Goal: Task Accomplishment & Management: Manage account settings

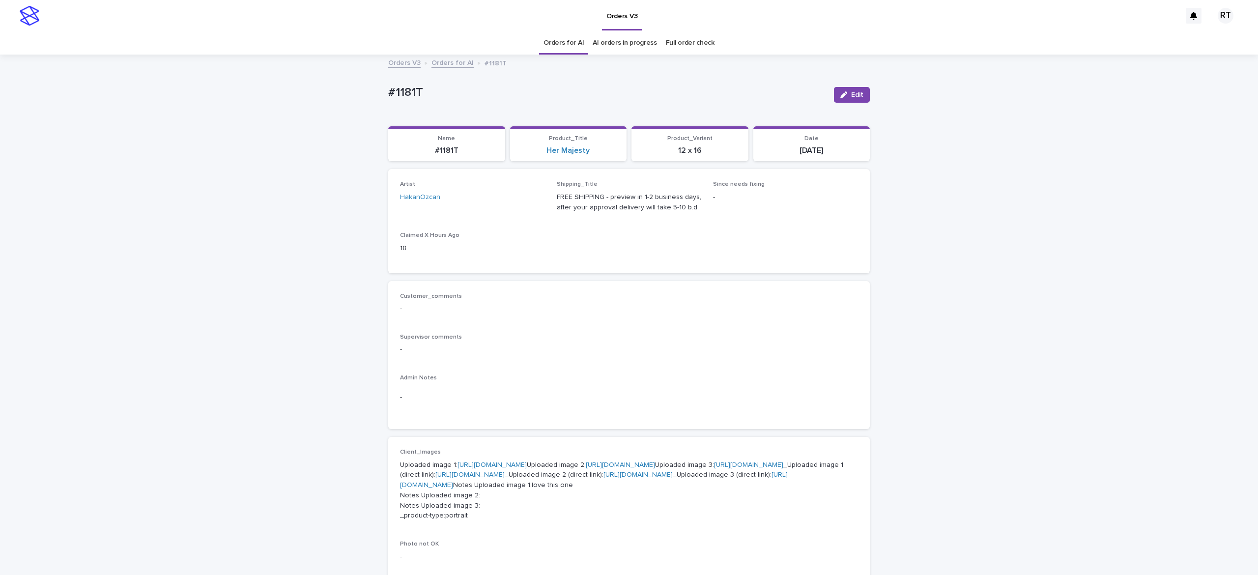
click at [679, 44] on link "Full order check" at bounding box center [690, 42] width 49 height 23
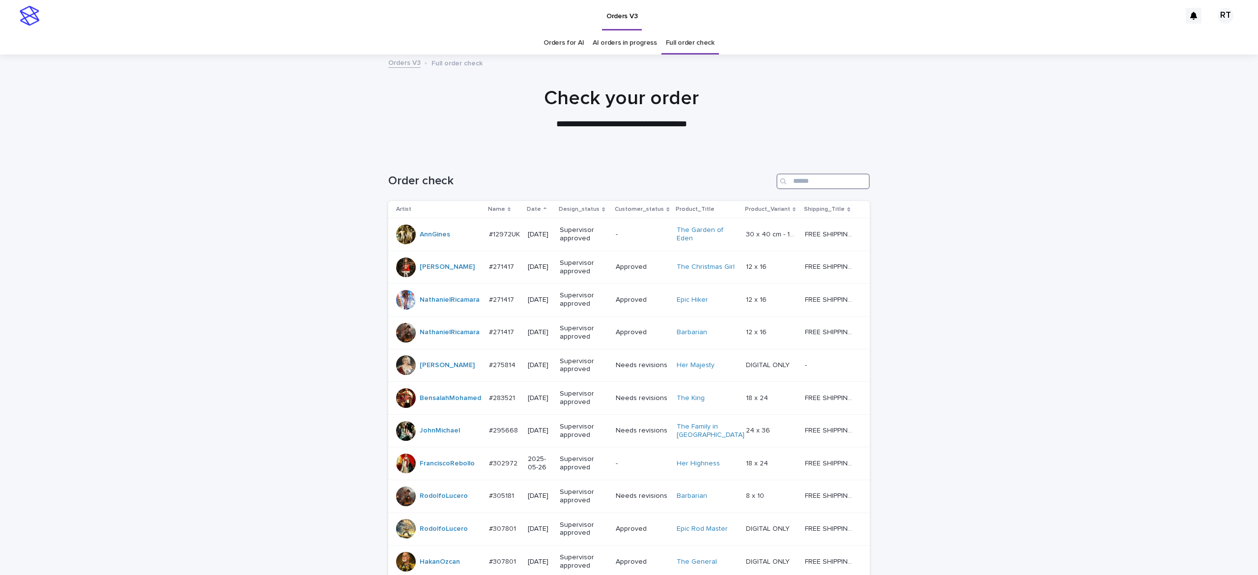
click at [813, 181] on input "Search" at bounding box center [822, 181] width 93 height 16
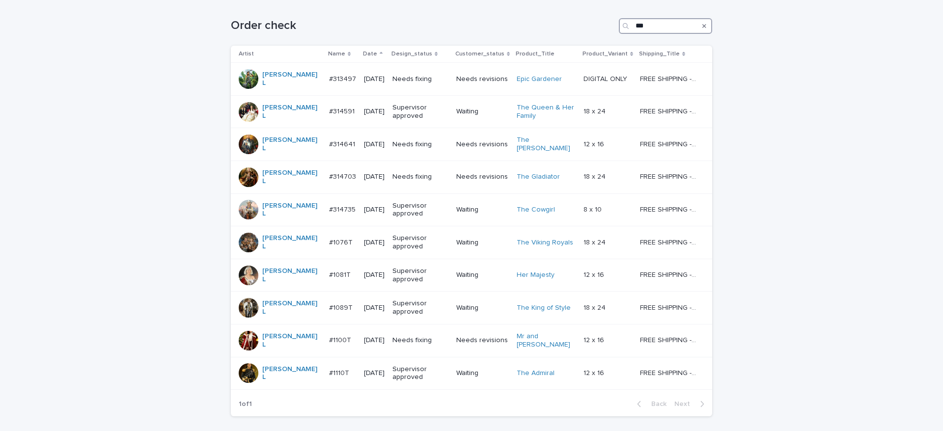
scroll to position [156, 0]
type input "***"
click at [422, 332] on div "Needs fixing" at bounding box center [421, 340] width 56 height 16
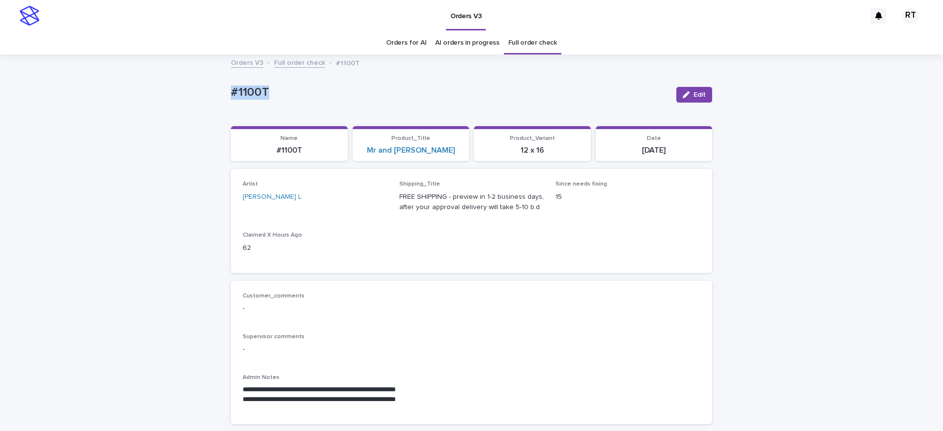
drag, startPoint x: 213, startPoint y: 85, endPoint x: 401, endPoint y: 94, distance: 188.9
copy p "#1100T"
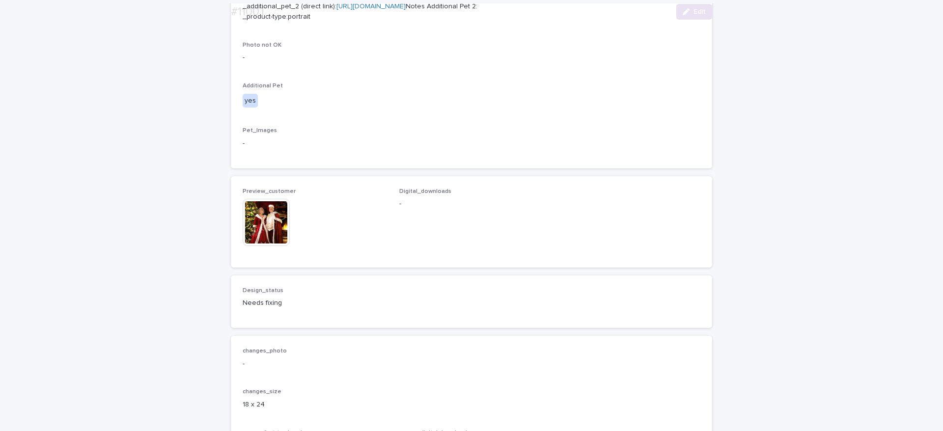
scroll to position [745, 0]
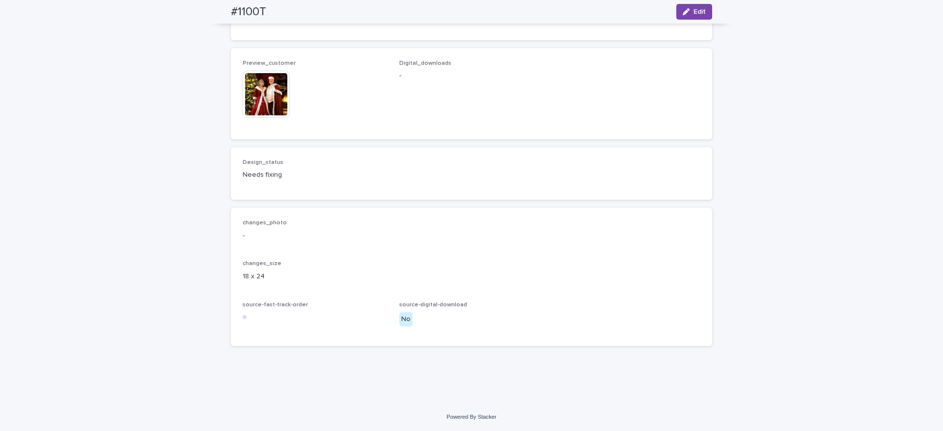
drag, startPoint x: 61, startPoint y: 122, endPoint x: 161, endPoint y: 40, distance: 129.1
drag, startPoint x: 218, startPoint y: 9, endPoint x: 315, endPoint y: 15, distance: 97.9
click at [309, 13] on div "#1100T Edit" at bounding box center [471, 12] width 529 height 24
copy h2 "#1100T"
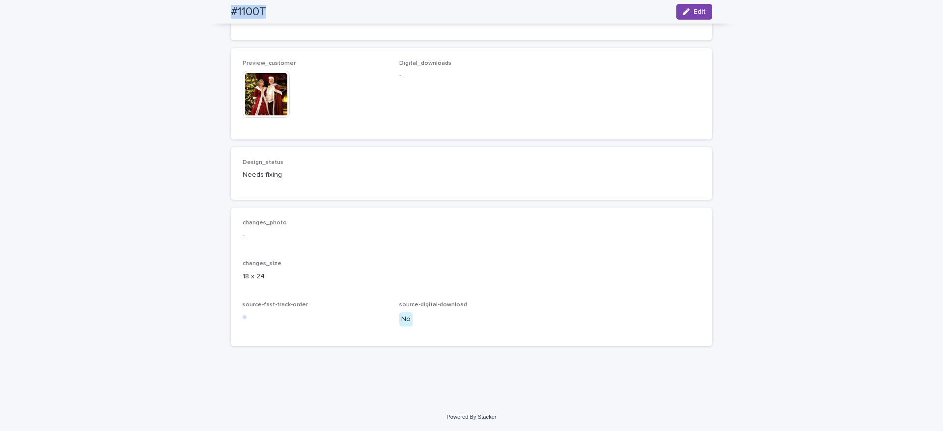
drag, startPoint x: 692, startPoint y: 13, endPoint x: 507, endPoint y: 52, distance: 188.9
click at [694, 11] on span "Edit" at bounding box center [700, 11] width 12 height 7
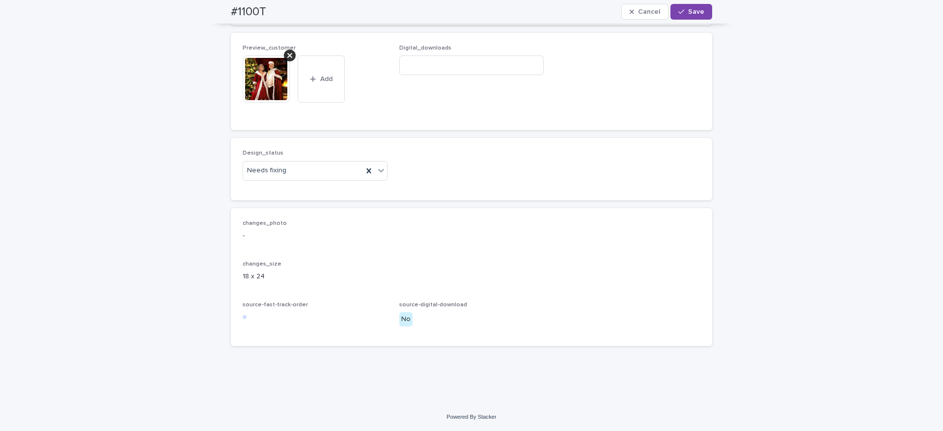
click at [286, 61] on div at bounding box center [290, 56] width 12 height 12
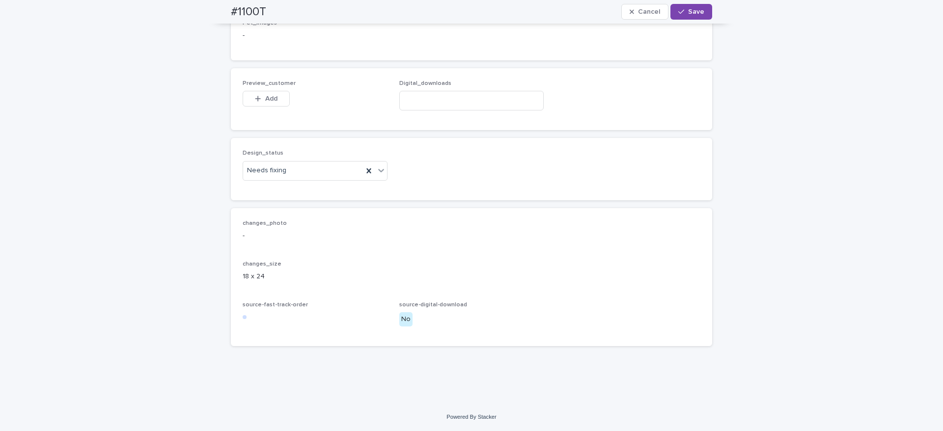
scroll to position [735, 0]
drag, startPoint x: 261, startPoint y: 100, endPoint x: 267, endPoint y: 102, distance: 6.4
click at [265, 100] on span "Add" at bounding box center [271, 98] width 12 height 7
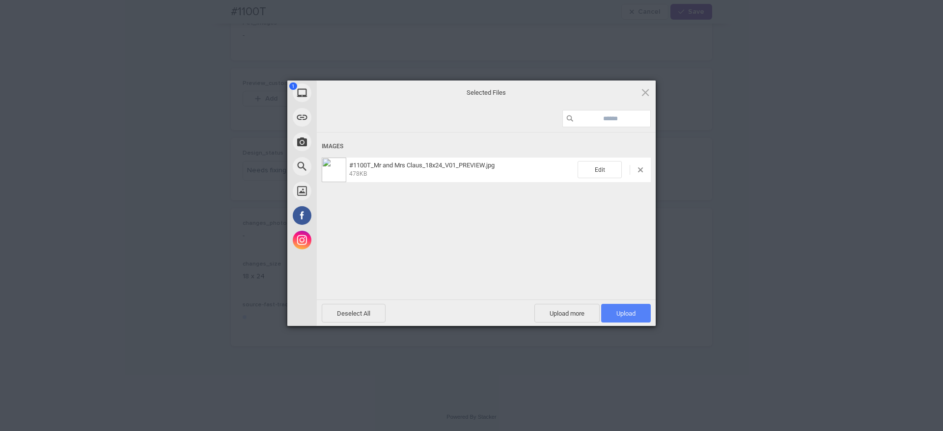
click at [629, 313] on span "Upload 1" at bounding box center [626, 313] width 19 height 7
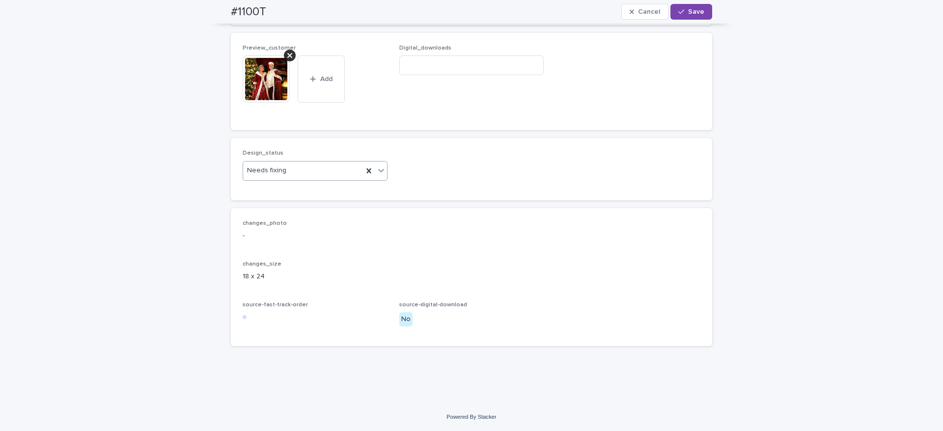
drag, startPoint x: 299, startPoint y: 205, endPoint x: 300, endPoint y: 212, distance: 6.9
click at [298, 179] on div "Needs fixing" at bounding box center [303, 171] width 120 height 16
click at [295, 222] on div "Uploaded" at bounding box center [310, 224] width 144 height 17
click at [683, 17] on button "Save" at bounding box center [692, 12] width 42 height 16
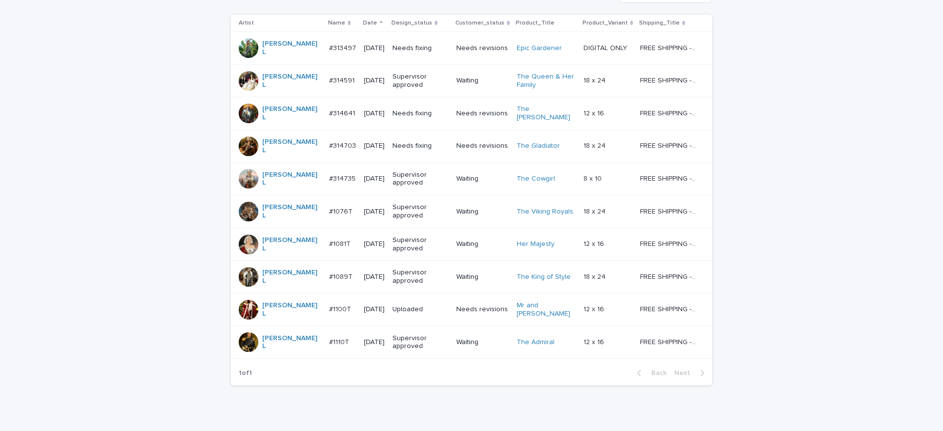
scroll to position [188, 0]
click at [413, 141] on td "Needs fixing" at bounding box center [421, 144] width 64 height 33
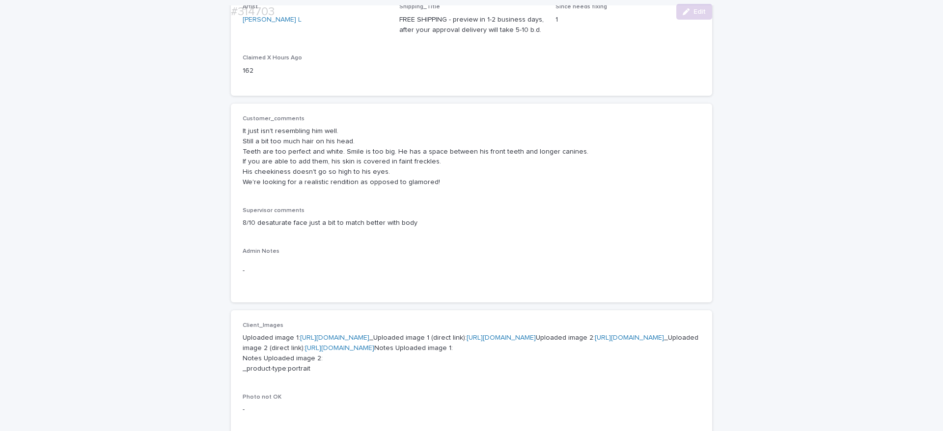
scroll to position [190, 0]
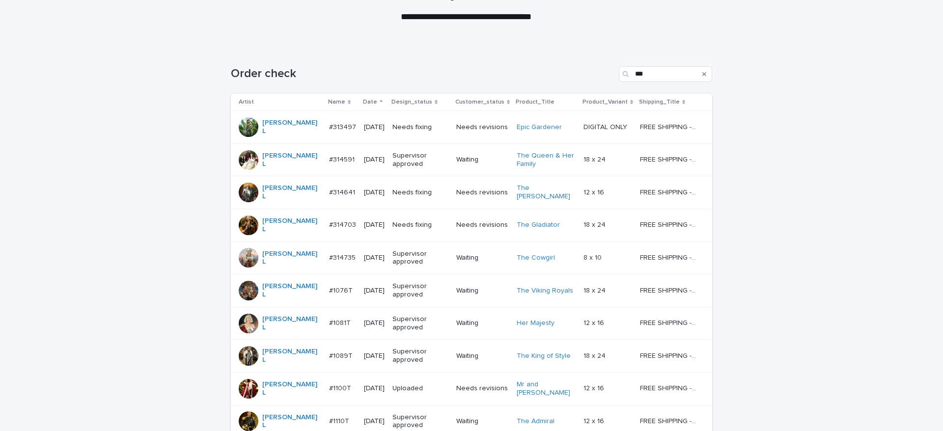
scroll to position [109, 0]
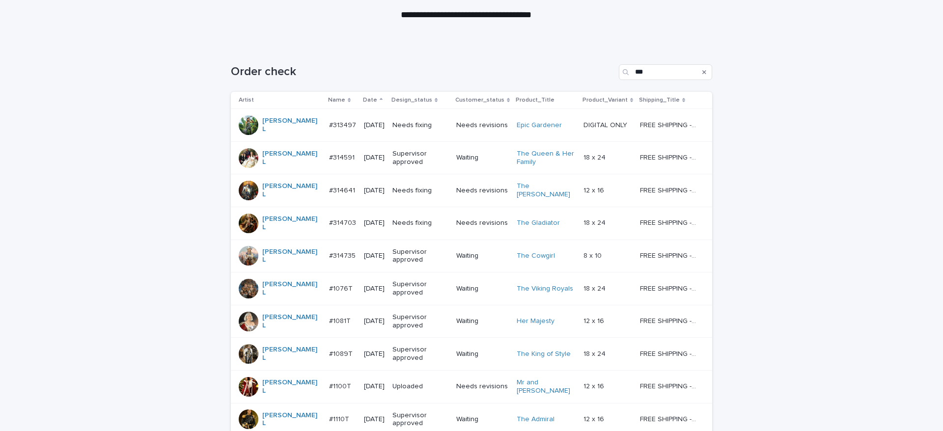
click at [424, 190] on div "Needs fixing" at bounding box center [421, 191] width 56 height 16
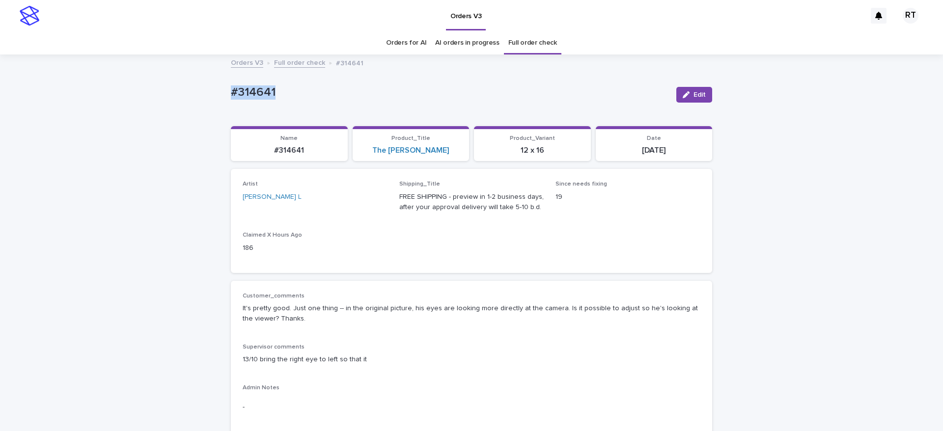
drag, startPoint x: 223, startPoint y: 84, endPoint x: 506, endPoint y: 108, distance: 283.6
copy p "#314641"
click at [683, 94] on icon "button" at bounding box center [686, 94] width 7 height 7
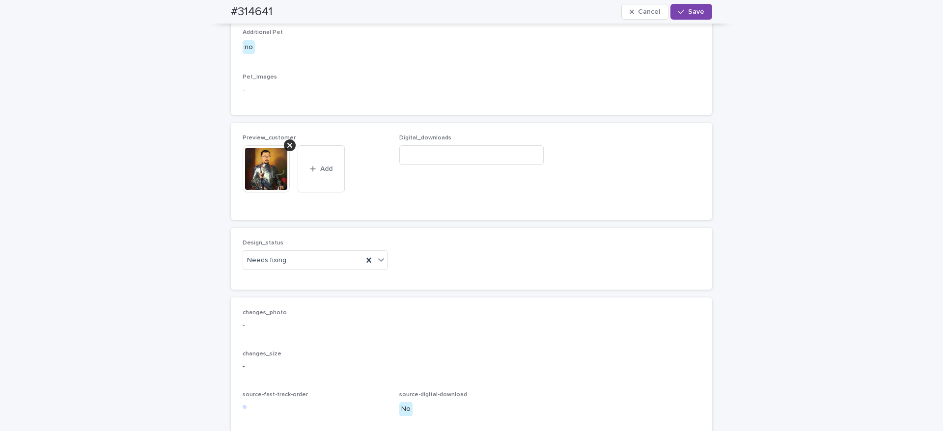
scroll to position [538, 0]
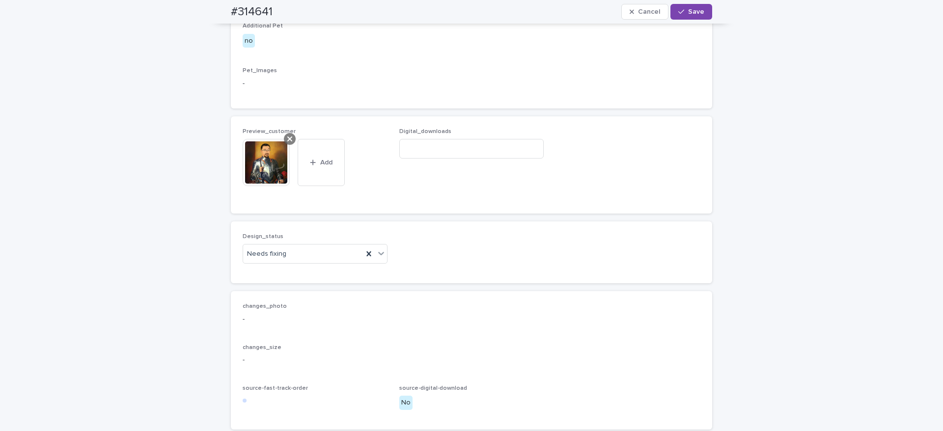
click at [287, 143] on icon at bounding box center [289, 139] width 5 height 8
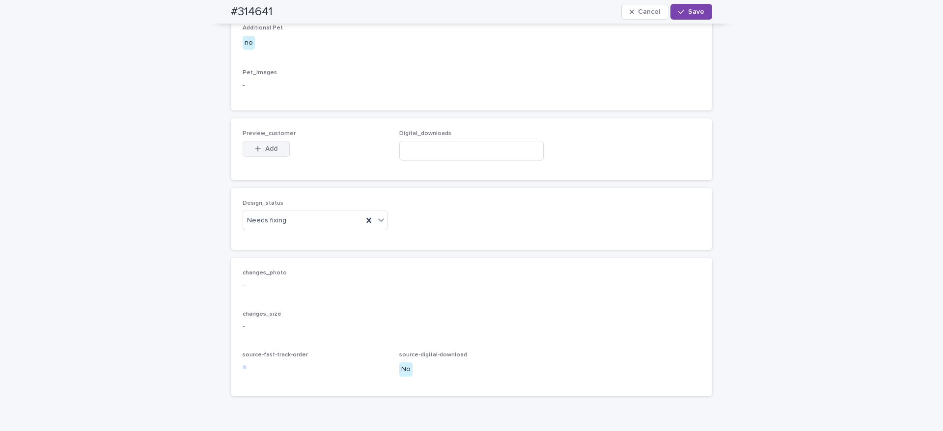
scroll to position [520, 0]
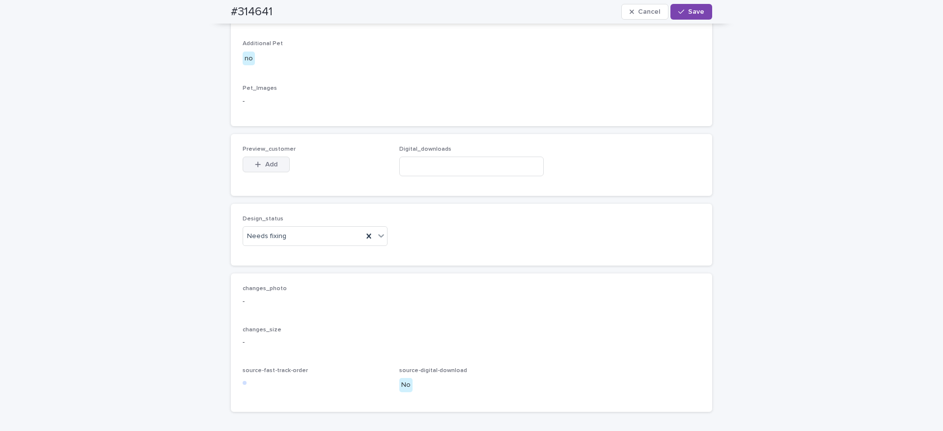
click at [257, 168] on div "button" at bounding box center [260, 164] width 10 height 7
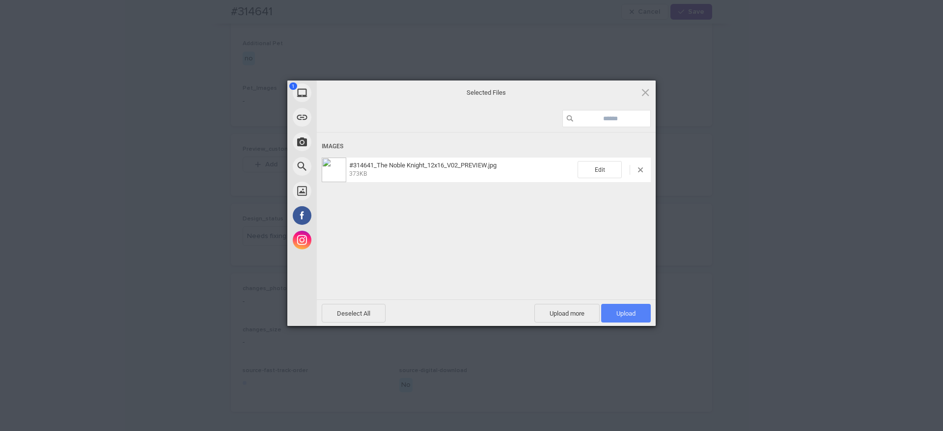
click at [628, 314] on span "Upload 1" at bounding box center [626, 313] width 19 height 7
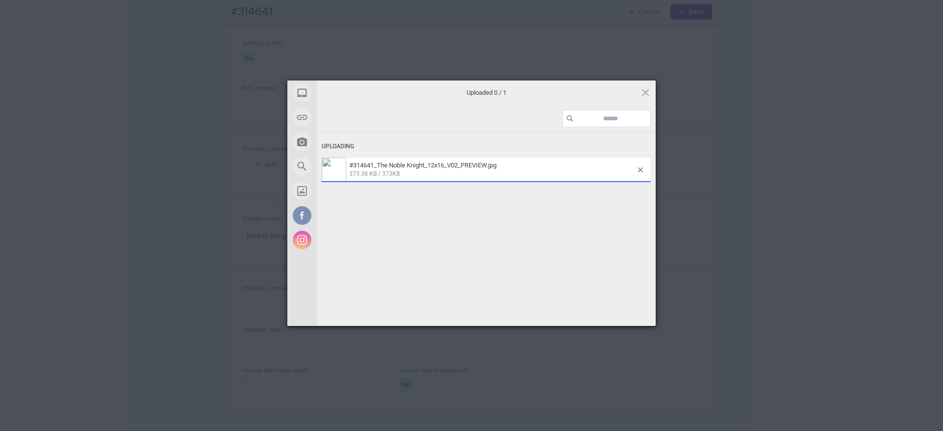
scroll to position [538, 0]
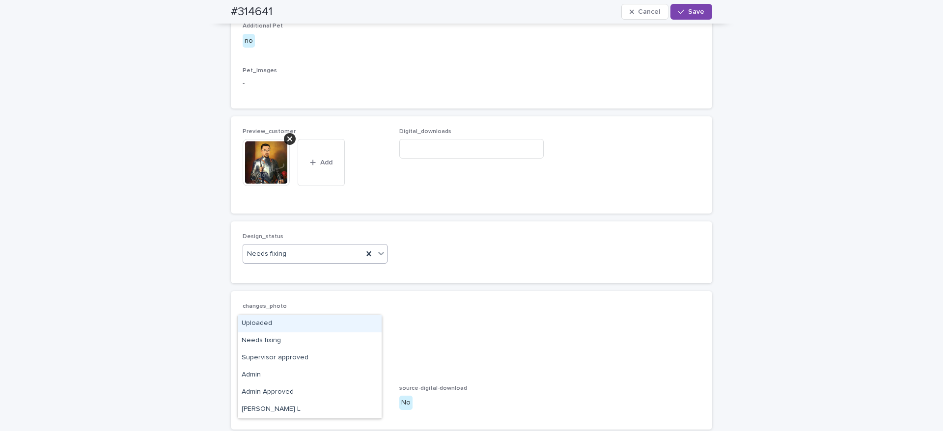
click at [291, 262] on div "Needs fixing" at bounding box center [303, 254] width 120 height 16
click at [292, 324] on div "Uploaded" at bounding box center [310, 323] width 144 height 17
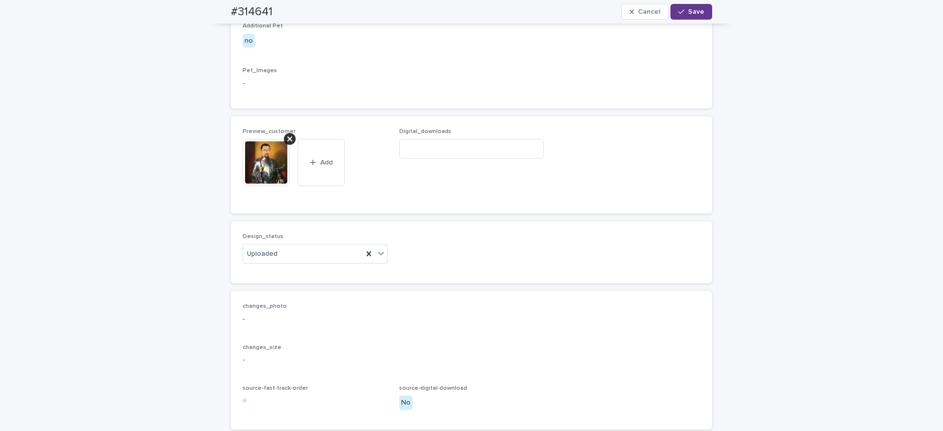
click at [681, 14] on div "button" at bounding box center [684, 11] width 10 height 7
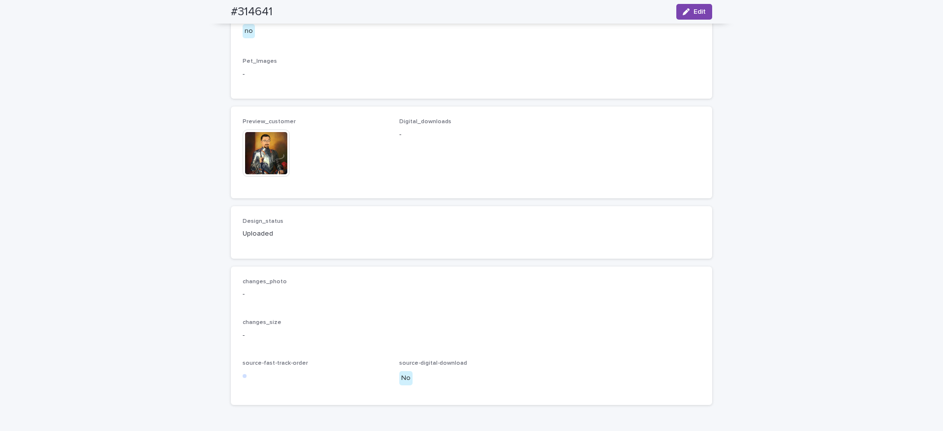
scroll to position [525, 0]
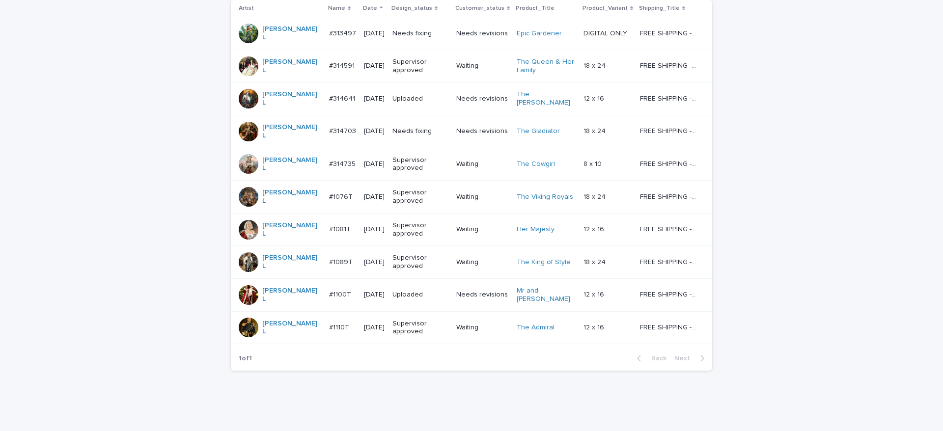
scroll to position [202, 0]
click at [415, 28] on p "Needs fixing" at bounding box center [421, 32] width 56 height 8
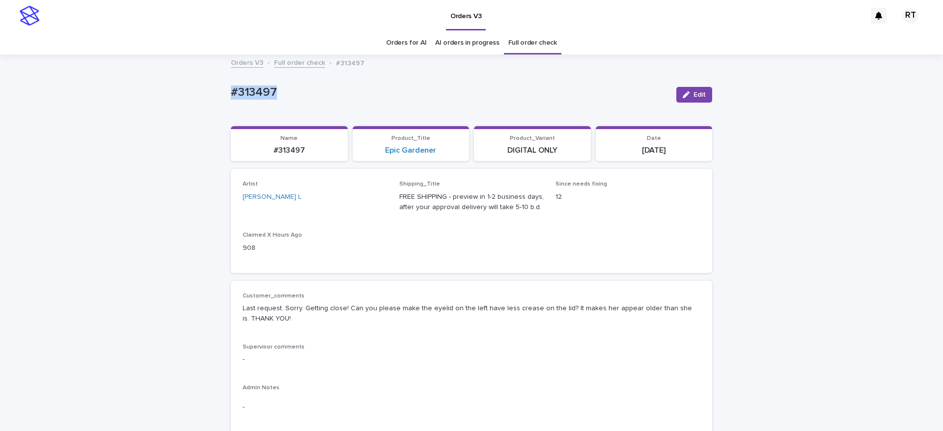
drag, startPoint x: 206, startPoint y: 82, endPoint x: 336, endPoint y: 87, distance: 129.3
copy p "#313497"
drag, startPoint x: 88, startPoint y: 158, endPoint x: 155, endPoint y: 155, distance: 67.4
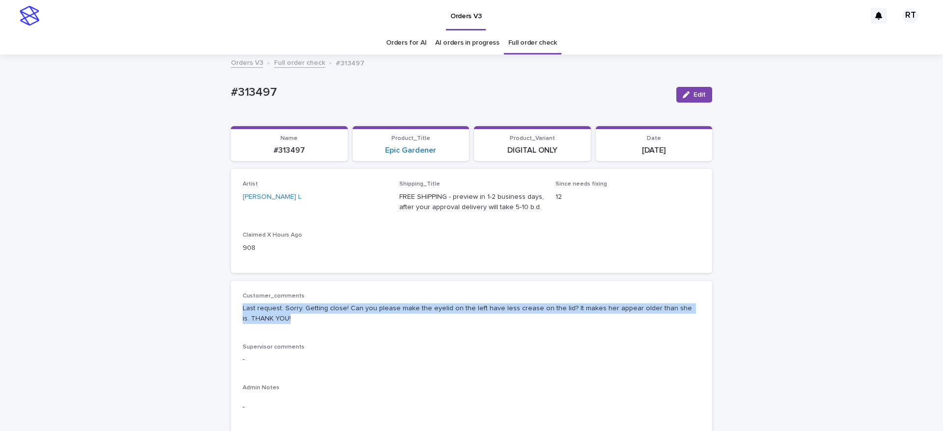
drag, startPoint x: 235, startPoint y: 309, endPoint x: 287, endPoint y: 318, distance: 52.8
click at [287, 318] on div "Customer_comments Last request. Sorry. Getting close! Can you please make the e…" at bounding box center [472, 360] width 482 height 158
copy p "Last request. Sorry. Getting close! Can you please make the eyelid on the left …"
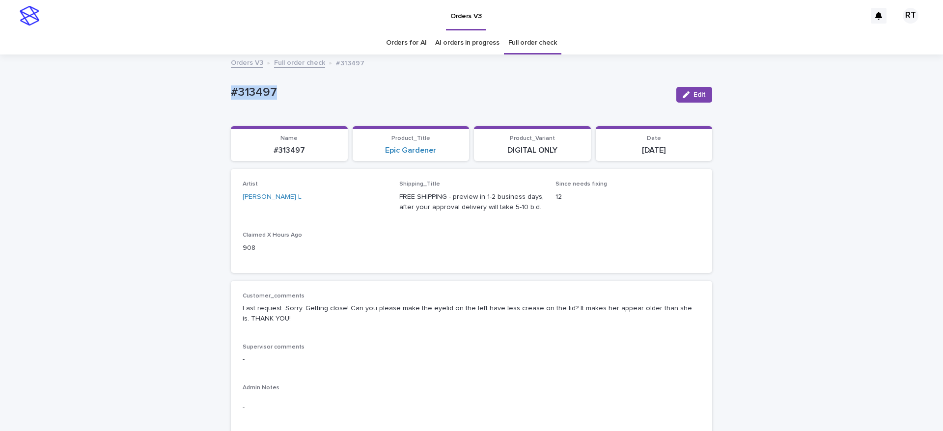
drag, startPoint x: 202, startPoint y: 86, endPoint x: 349, endPoint y: 89, distance: 147.4
copy p "#313497"
drag, startPoint x: 685, startPoint y: 92, endPoint x: 912, endPoint y: 179, distance: 243.6
click at [686, 94] on div "button" at bounding box center [688, 94] width 11 height 7
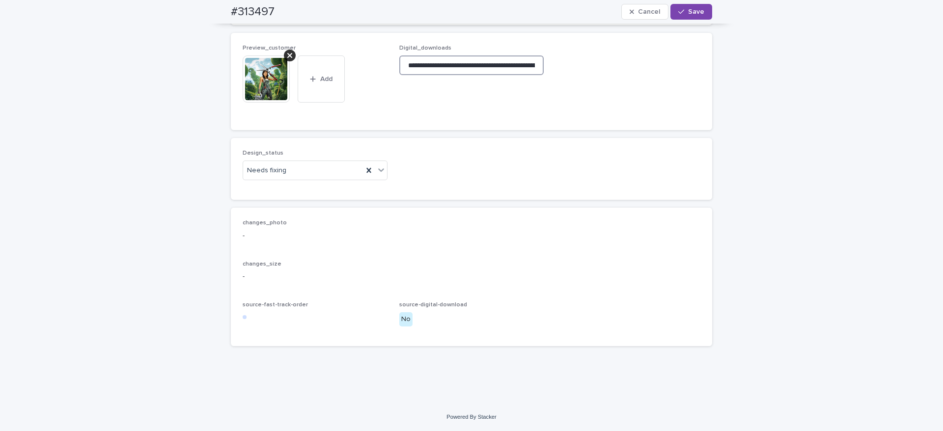
scroll to position [0, 149]
drag, startPoint x: 401, startPoint y: 121, endPoint x: 831, endPoint y: 118, distance: 430.4
click at [287, 59] on icon at bounding box center [289, 56] width 5 height 8
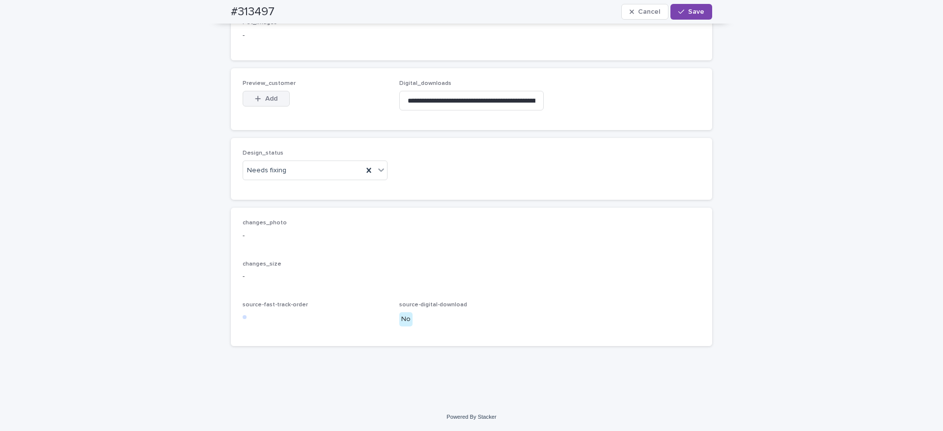
click at [258, 102] on div "button" at bounding box center [260, 98] width 10 height 7
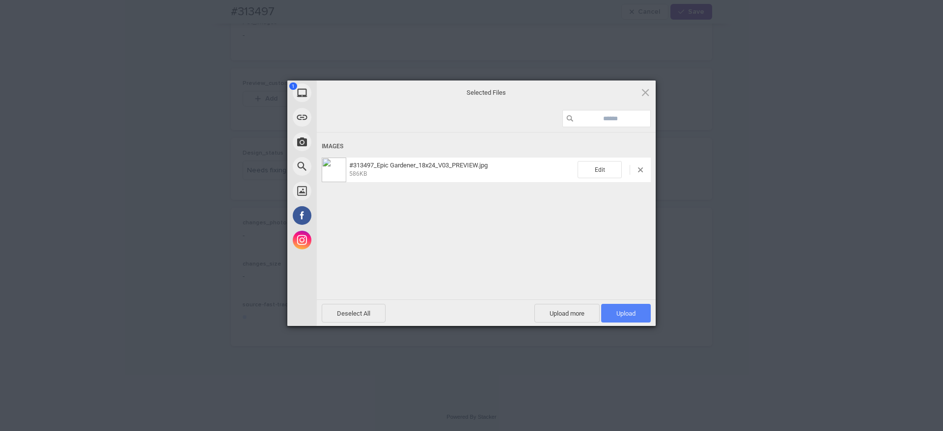
click at [637, 310] on span "Upload 1" at bounding box center [626, 313] width 50 height 19
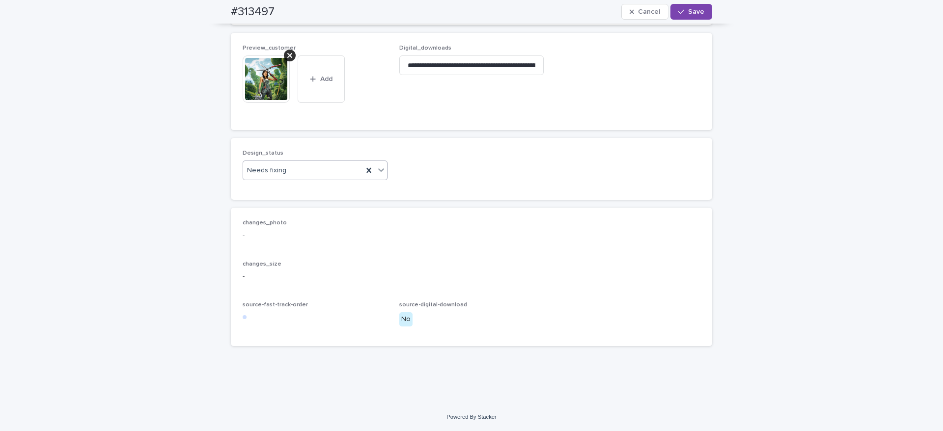
click at [288, 179] on div "Needs fixing" at bounding box center [303, 171] width 120 height 16
click at [293, 248] on div "Uploaded" at bounding box center [310, 243] width 144 height 17
drag, startPoint x: 692, startPoint y: 10, endPoint x: 699, endPoint y: 15, distance: 8.1
click at [693, 11] on span "Save" at bounding box center [696, 11] width 16 height 7
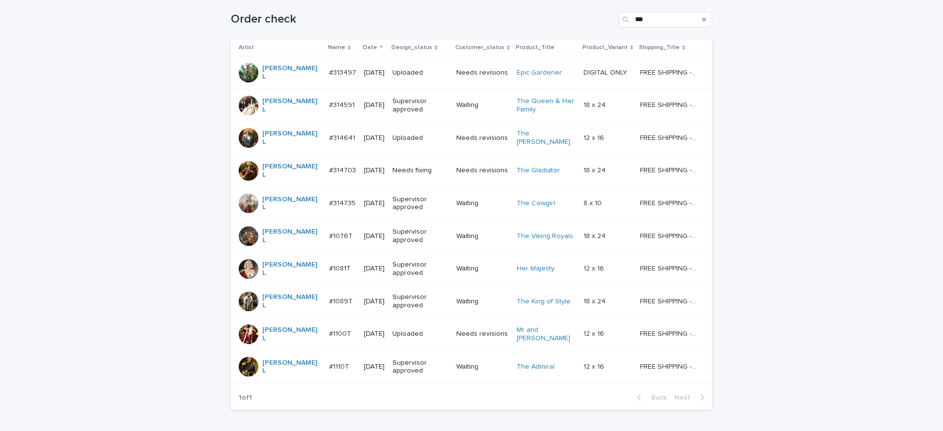
scroll to position [163, 0]
click at [423, 165] on p "Needs fixing" at bounding box center [421, 169] width 56 height 8
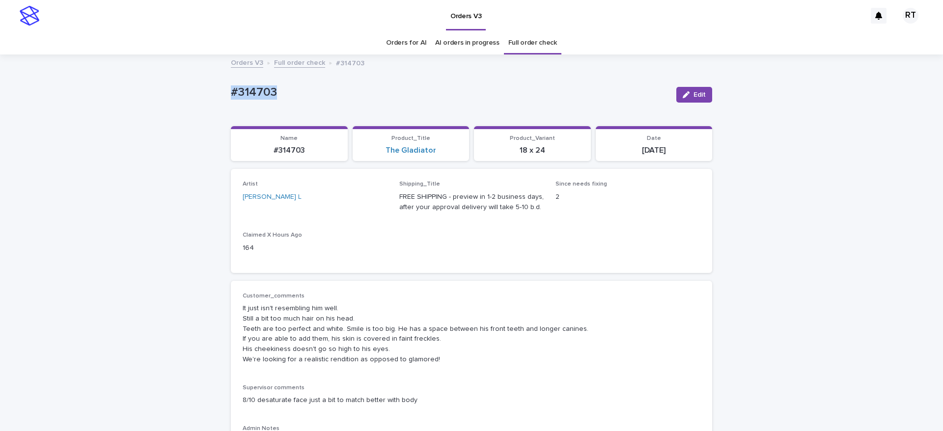
drag, startPoint x: 296, startPoint y: 86, endPoint x: 376, endPoint y: 91, distance: 80.7
drag, startPoint x: 98, startPoint y: 170, endPoint x: 316, endPoint y: 217, distance: 223.1
drag, startPoint x: 76, startPoint y: 141, endPoint x: 82, endPoint y: 142, distance: 6.2
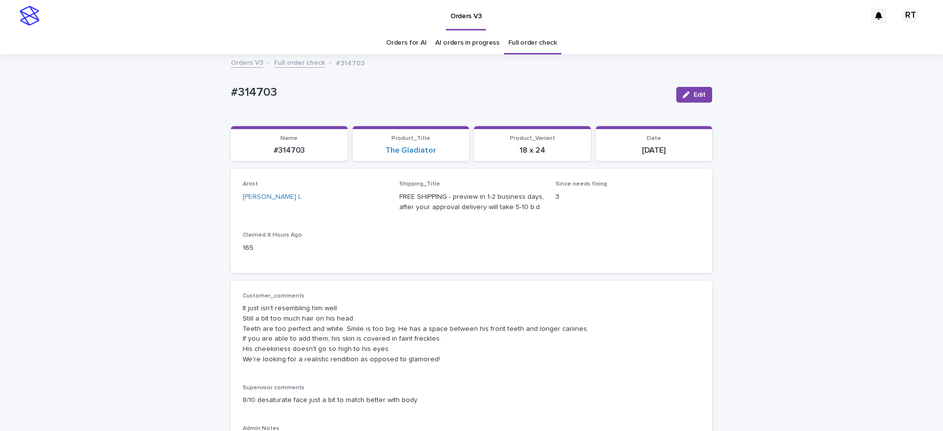
drag, startPoint x: 202, startPoint y: 84, endPoint x: 447, endPoint y: 107, distance: 245.8
copy p "#314703"
click at [689, 90] on button "Edit" at bounding box center [695, 95] width 36 height 16
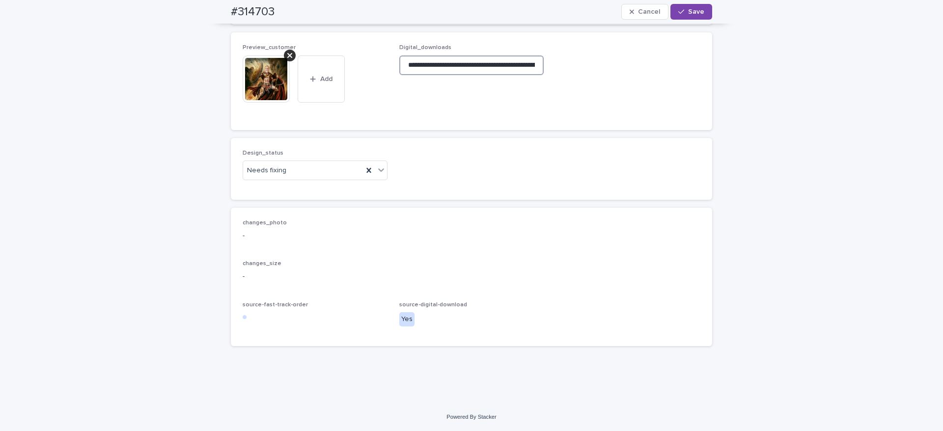
scroll to position [0, 153]
drag, startPoint x: 400, startPoint y: 131, endPoint x: 812, endPoint y: 141, distance: 412.4
click at [291, 118] on div "Preview_customer This file cannot be opened Download File Add" at bounding box center [315, 81] width 145 height 74
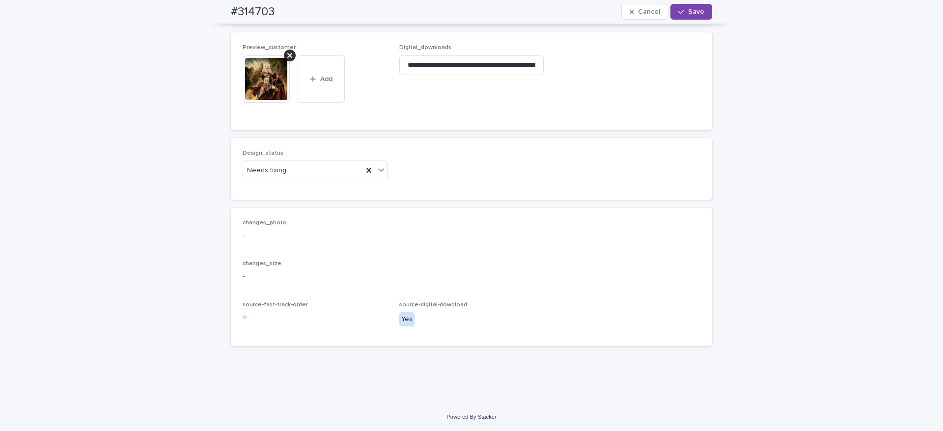
click at [287, 59] on icon at bounding box center [289, 56] width 5 height 8
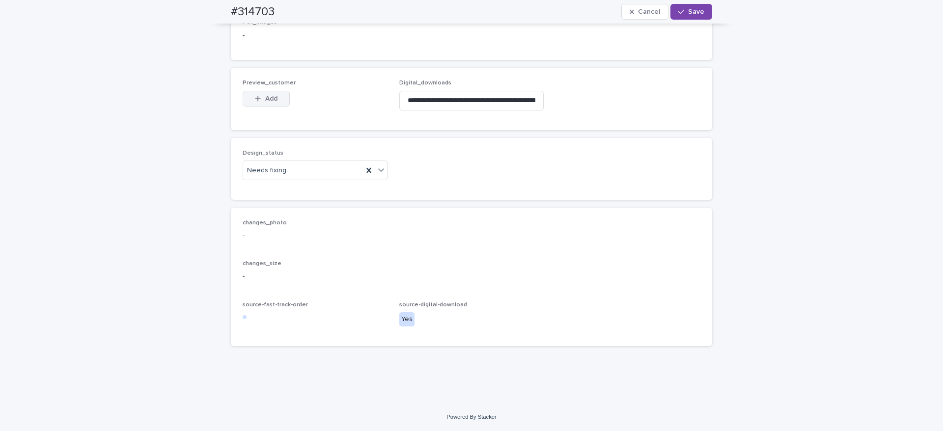
drag, startPoint x: 262, startPoint y: 129, endPoint x: 268, endPoint y: 135, distance: 8.0
click at [265, 102] on span "Add" at bounding box center [271, 98] width 12 height 7
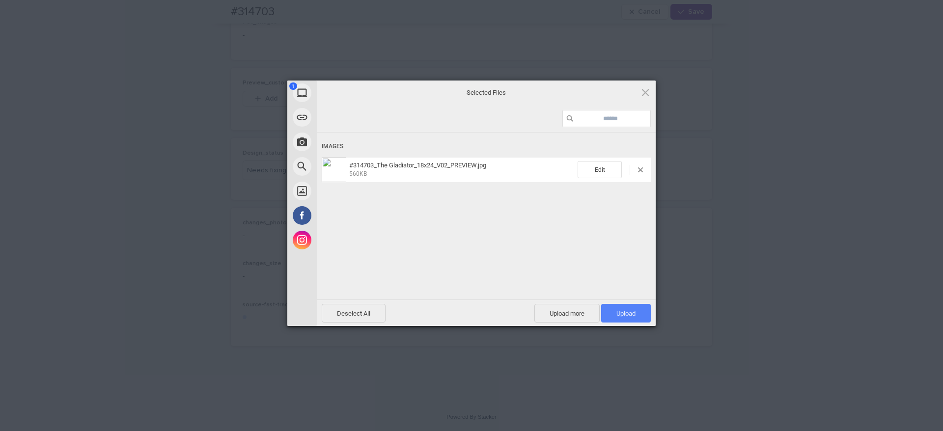
drag, startPoint x: 628, startPoint y: 318, endPoint x: 633, endPoint y: 315, distance: 5.5
click at [629, 317] on span "Upload 1" at bounding box center [626, 313] width 50 height 19
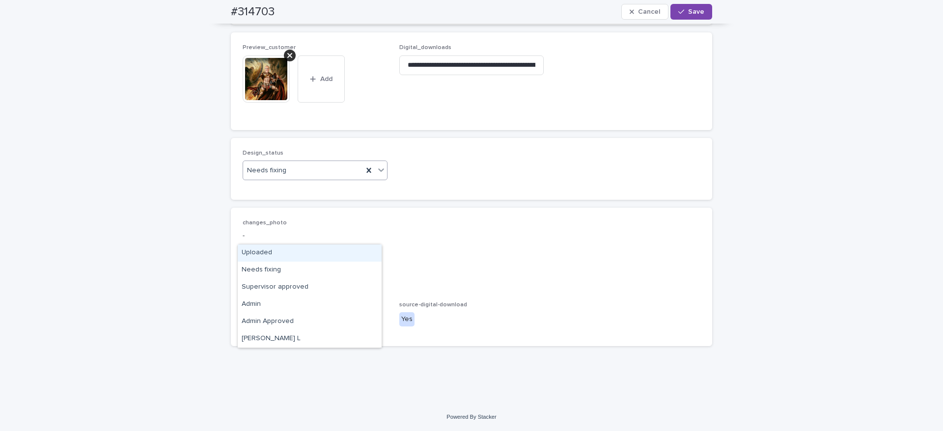
drag, startPoint x: 293, startPoint y: 233, endPoint x: 294, endPoint y: 249, distance: 15.3
click at [293, 179] on div "Needs fixing" at bounding box center [303, 171] width 120 height 16
click at [294, 256] on div "Uploaded" at bounding box center [310, 253] width 144 height 17
drag, startPoint x: 690, startPoint y: 7, endPoint x: 692, endPoint y: 27, distance: 19.8
click at [691, 7] on button "Save" at bounding box center [692, 12] width 42 height 16
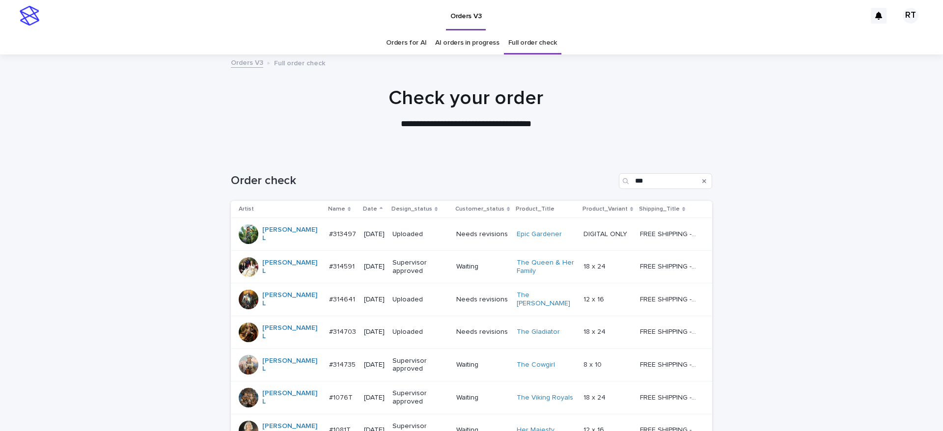
click at [396, 36] on link "Orders for AI" at bounding box center [406, 42] width 40 height 23
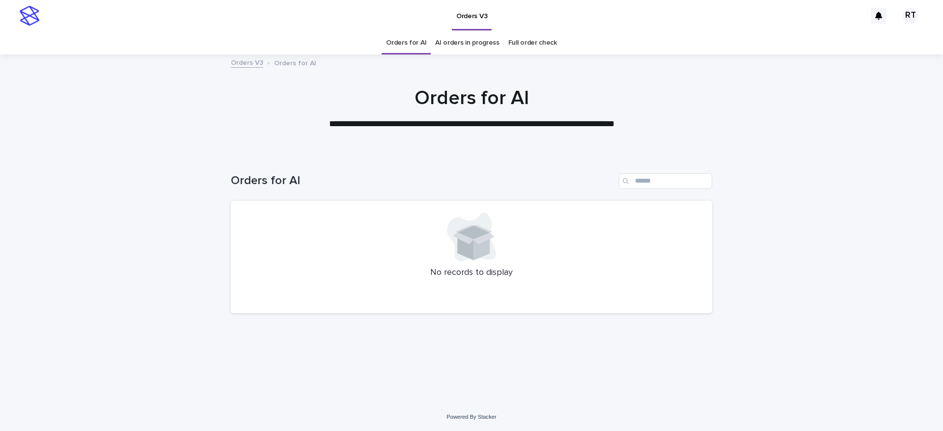
click at [538, 42] on link "Full order check" at bounding box center [533, 42] width 49 height 23
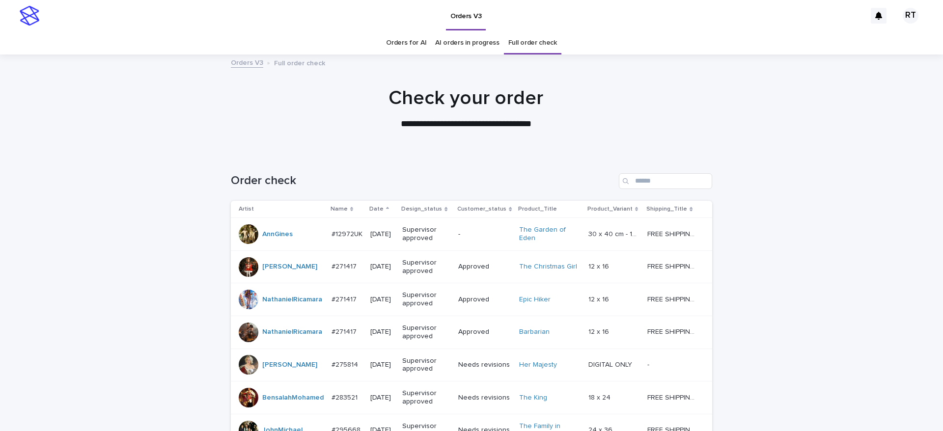
click at [398, 43] on link "Orders for AI" at bounding box center [406, 42] width 40 height 23
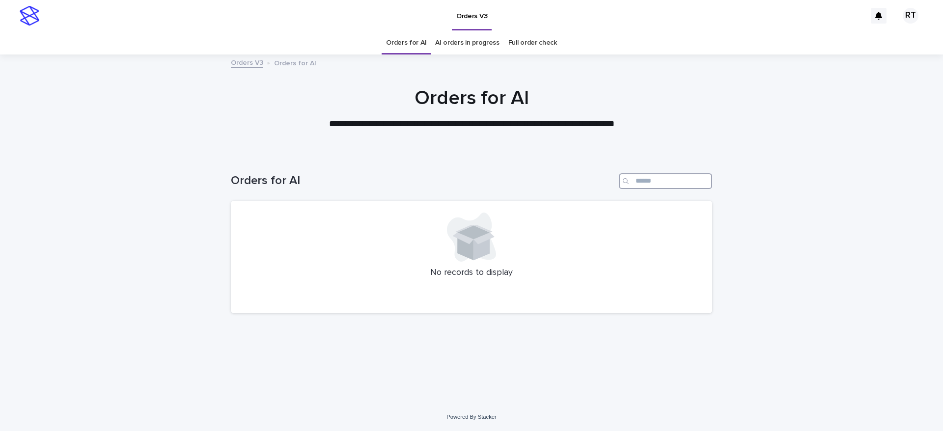
click at [646, 184] on input "Search" at bounding box center [665, 181] width 93 height 16
type input "*****"
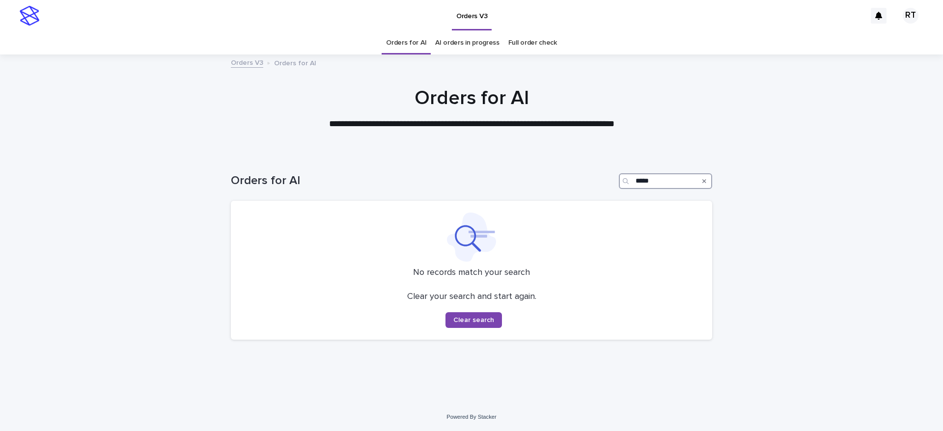
drag, startPoint x: 660, startPoint y: 185, endPoint x: 548, endPoint y: 170, distance: 113.1
click at [552, 167] on div "Orders for AI *****" at bounding box center [472, 177] width 482 height 47
